Goal: Task Accomplishment & Management: Complete application form

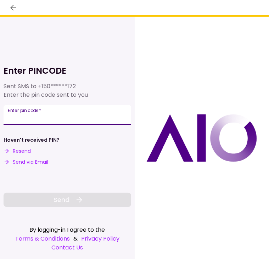
click at [51, 117] on input "Enter pin code   *" at bounding box center [68, 115] width 128 height 20
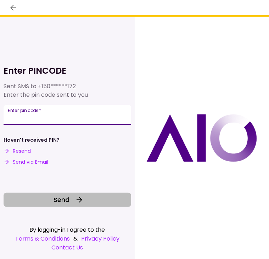
type input "******"
click at [64, 201] on span "Send" at bounding box center [61, 200] width 16 height 10
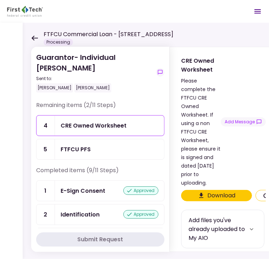
click at [35, 36] on icon at bounding box center [34, 37] width 7 height 5
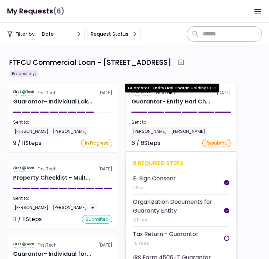
click at [174, 102] on div "Guarantor- Entity Hari Ch..." at bounding box center [170, 101] width 79 height 9
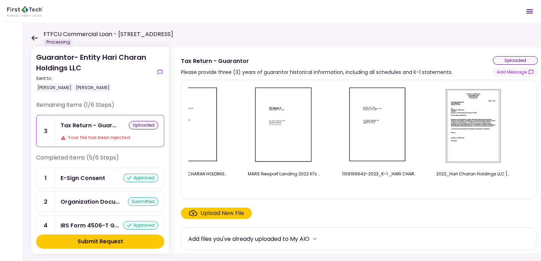
scroll to position [0, 2291]
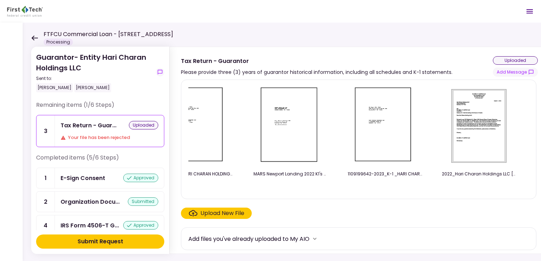
click at [97, 244] on div "Submit Request" at bounding box center [101, 242] width 46 height 9
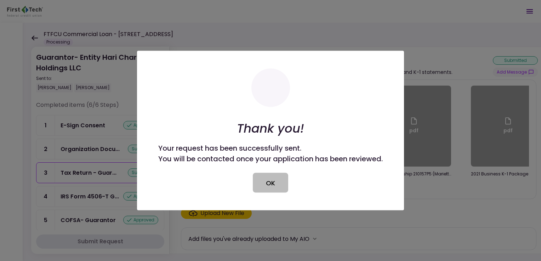
click at [268, 184] on button "OK" at bounding box center [270, 183] width 35 height 20
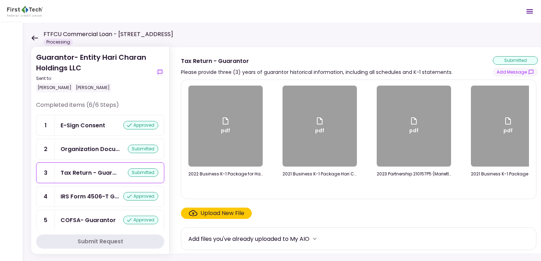
scroll to position [0, 0]
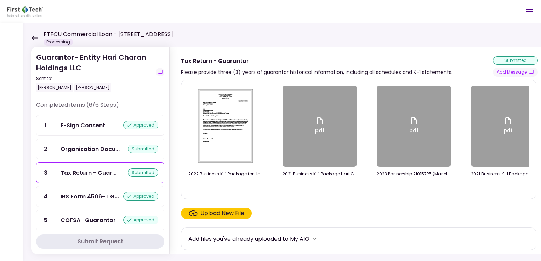
click at [34, 39] on icon at bounding box center [34, 37] width 7 height 5
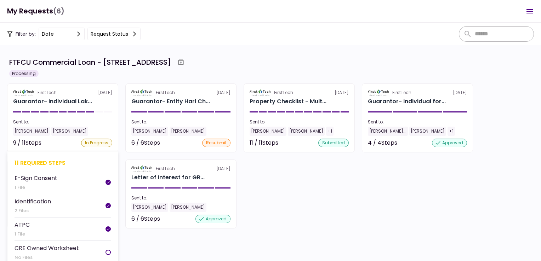
click at [54, 97] on section "FirstTech 20 Aug Guarantor- Individual Lak... Sent to: Lakshmi Raman Jordan She…" at bounding box center [62, 118] width 111 height 69
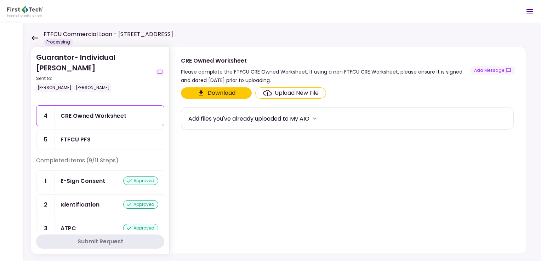
scroll to position [2, 0]
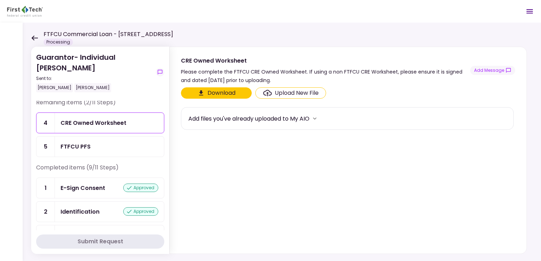
click at [31, 35] on icon at bounding box center [34, 37] width 7 height 5
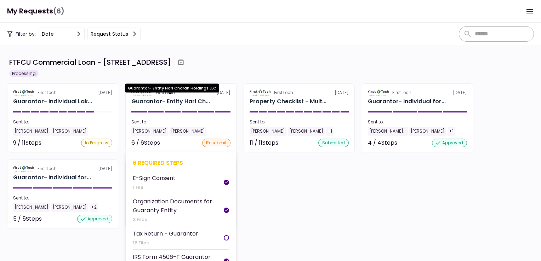
click at [154, 101] on div "Guarantor- Entity Hari Ch..." at bounding box center [170, 101] width 79 height 9
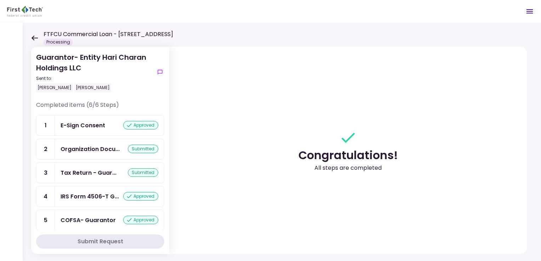
click at [33, 39] on icon at bounding box center [35, 37] width 6 height 5
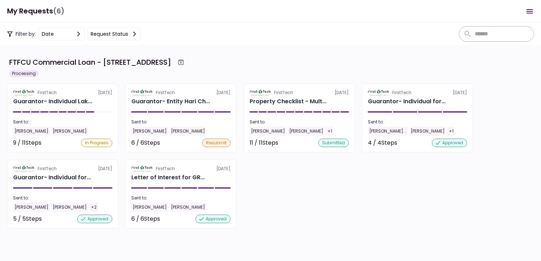
click at [269, 229] on section "FTFCU Commercial Loan - 1770 Allens Circle Greensboro GA Processing FirstTech 2…" at bounding box center [270, 153] width 541 height 216
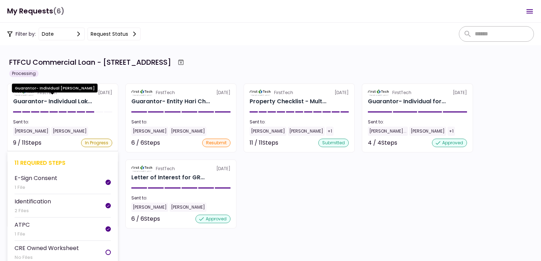
click at [66, 100] on div "Guarantor- Individual Lak..." at bounding box center [52, 101] width 79 height 9
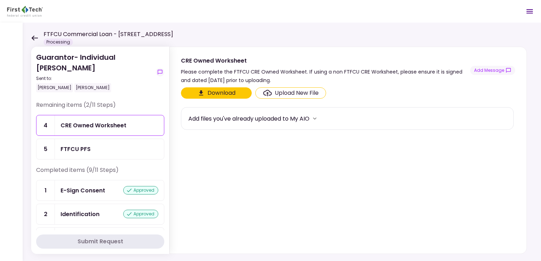
click at [209, 95] on button "Download" at bounding box center [216, 93] width 71 height 11
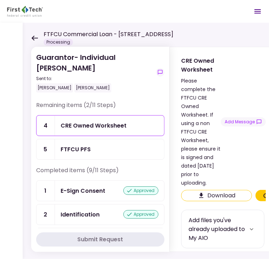
click at [0, 0] on input "Upload New File" at bounding box center [0, 0] width 0 height 0
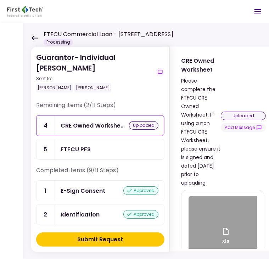
click at [86, 239] on div "Submit Request" at bounding box center [101, 239] width 46 height 9
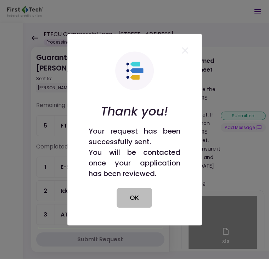
click at [145, 199] on button "OK" at bounding box center [134, 198] width 35 height 20
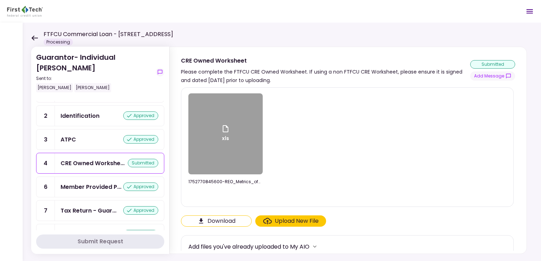
scroll to position [6, 0]
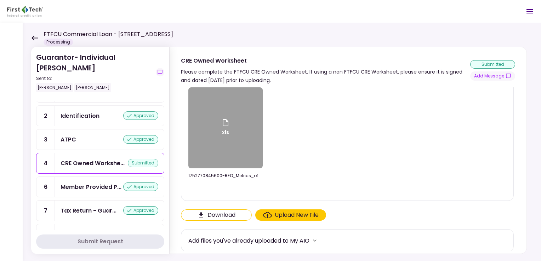
click at [35, 39] on icon at bounding box center [34, 37] width 7 height 5
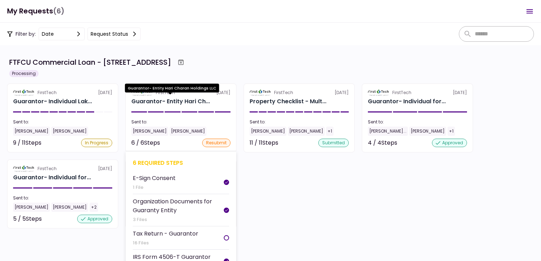
click at [193, 101] on div "Guarantor- Entity Hari Ch..." at bounding box center [170, 101] width 79 height 9
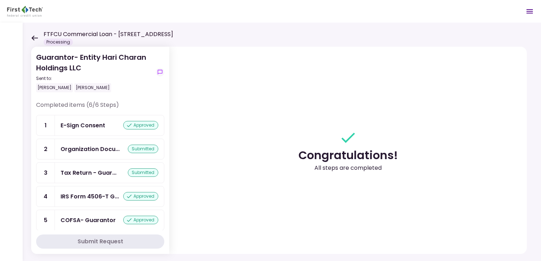
click at [35, 38] on icon at bounding box center [35, 37] width 6 height 5
